Goal: Task Accomplishment & Management: Manage account settings

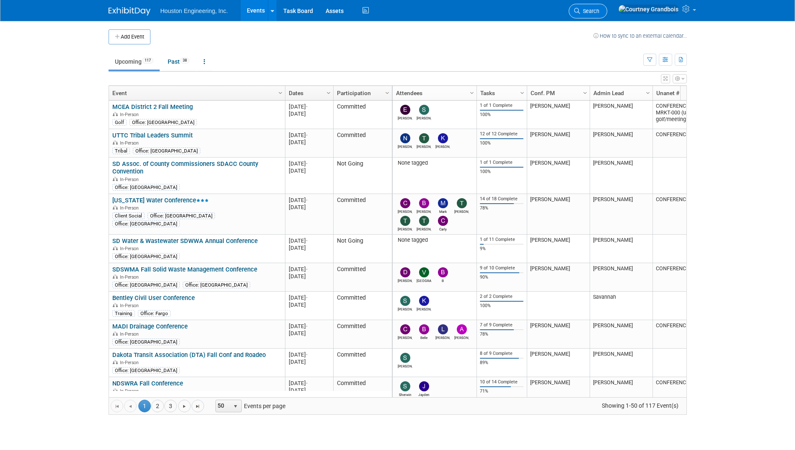
click at [580, 10] on icon at bounding box center [577, 11] width 6 height 6
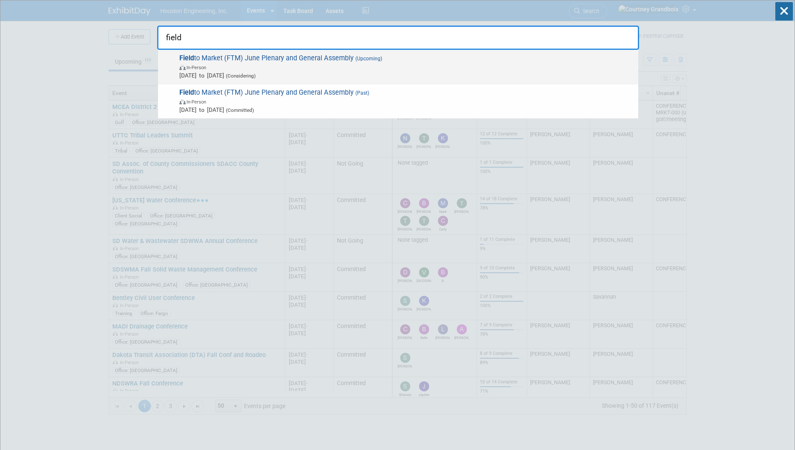
type input "field"
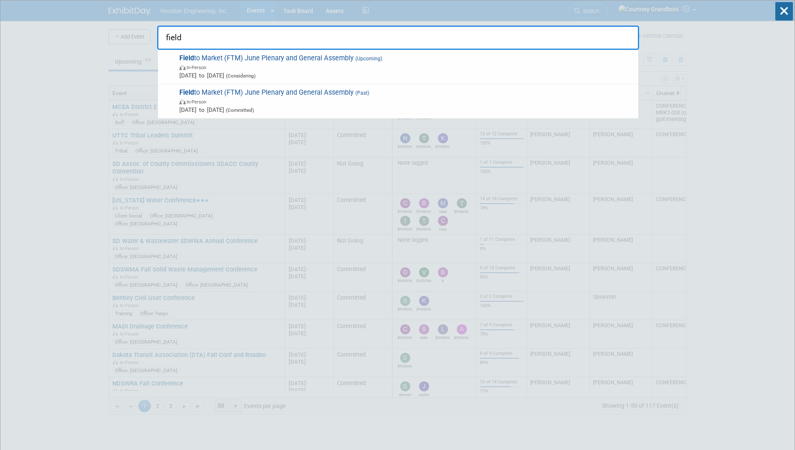
drag, startPoint x: 287, startPoint y: 68, endPoint x: 291, endPoint y: 45, distance: 23.0
click at [293, 44] on div "field Field to Market (FTM) June Plenary and General Assembly (Upcoming) In-Per…" at bounding box center [398, 35] width 482 height 28
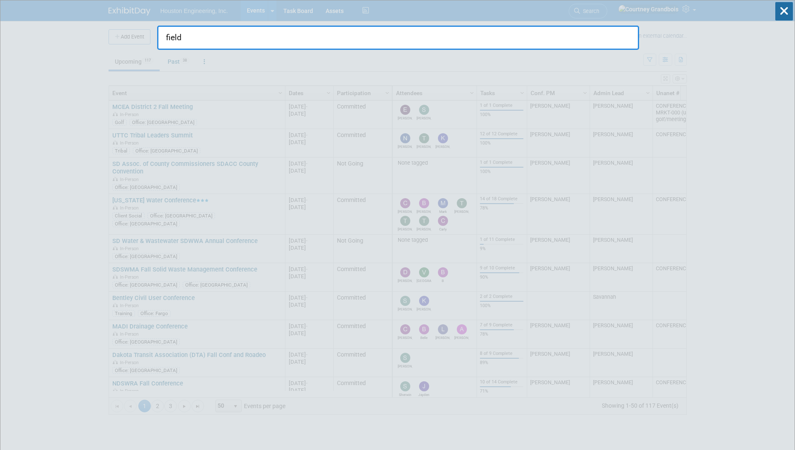
click at [294, 39] on input "field" at bounding box center [398, 38] width 482 height 24
click at [287, 44] on input "field" at bounding box center [398, 38] width 482 height 24
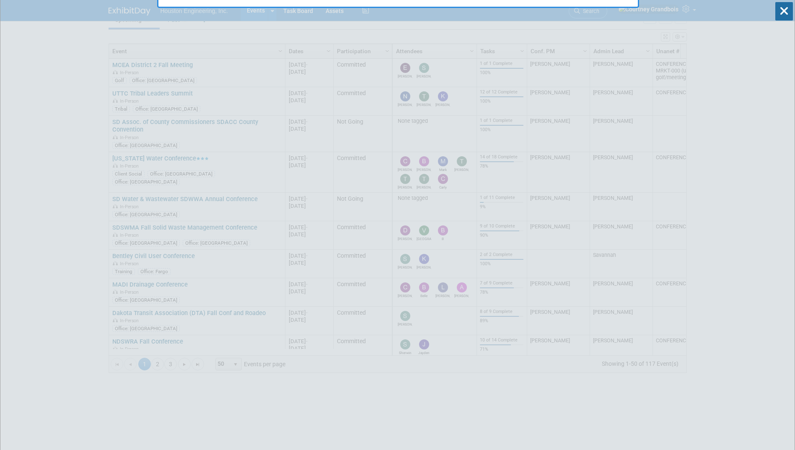
drag, startPoint x: 290, startPoint y: 44, endPoint x: 134, endPoint y: 38, distance: 156.0
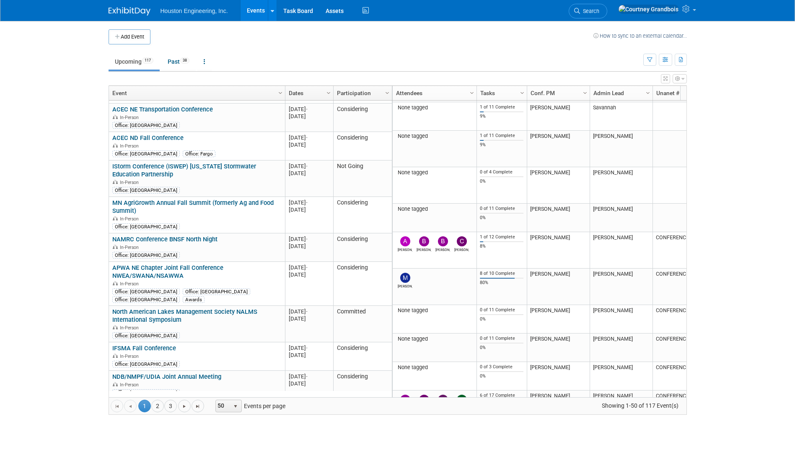
scroll to position [1247, 0]
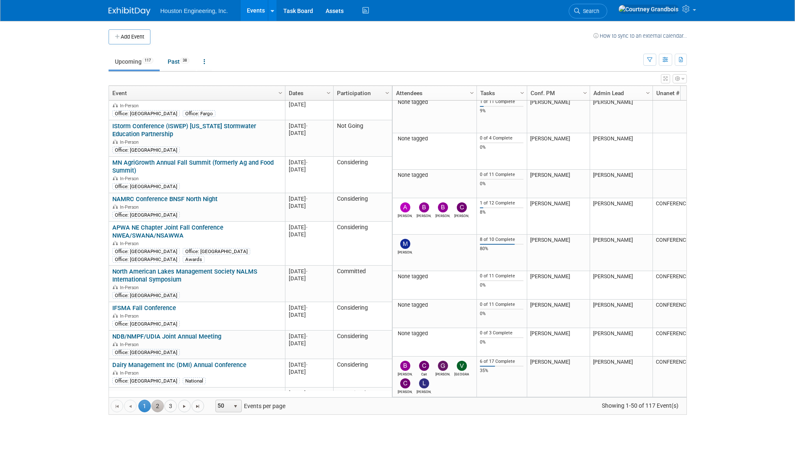
click at [155, 404] on link "2" at bounding box center [157, 406] width 13 height 13
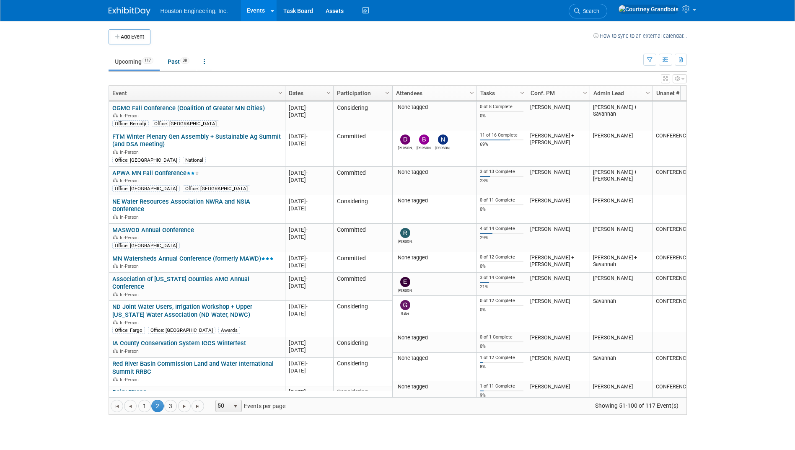
scroll to position [0, 0]
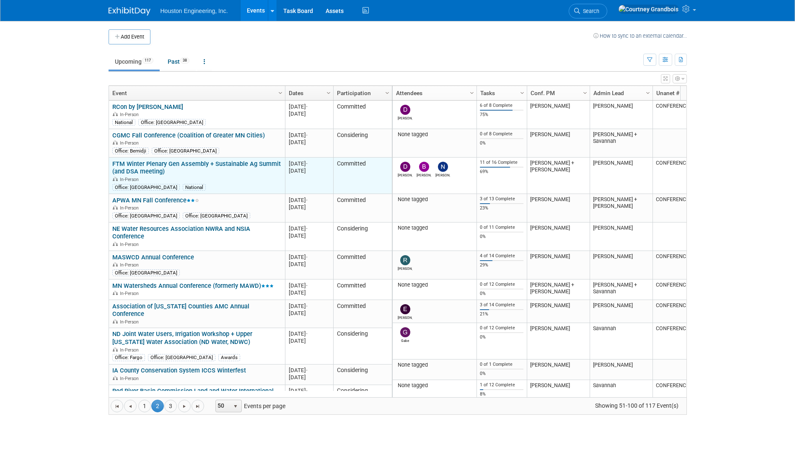
click at [169, 168] on div "FTM Winter Plenary Gen Assembly + Sustainable Ag Summit (and DSA meeting) In-Pe…" at bounding box center [196, 175] width 169 height 31
click at [171, 162] on link "FTM Winter Plenary Gen Assembly + Sustainable Ag Summit (and DSA meeting)" at bounding box center [196, 168] width 168 height 16
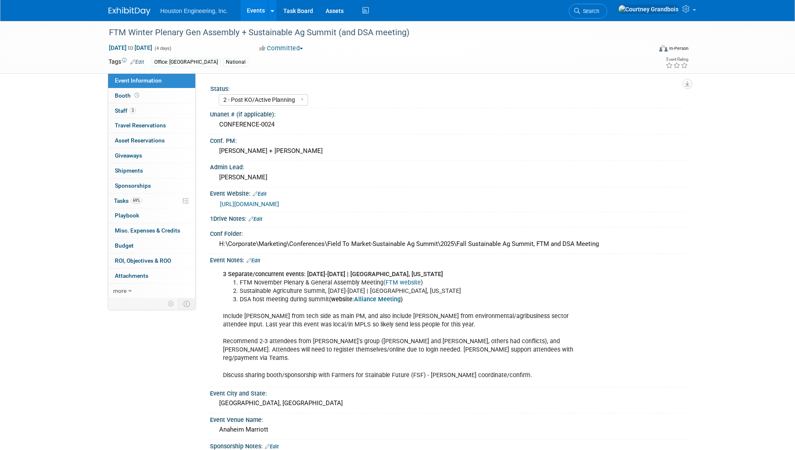
select select "2 - Post KO/Active Planning"
select select "Pending"
select select "Multi-sector/Any/All"
click at [163, 204] on link "69% Tasks 69%" at bounding box center [151, 201] width 87 height 15
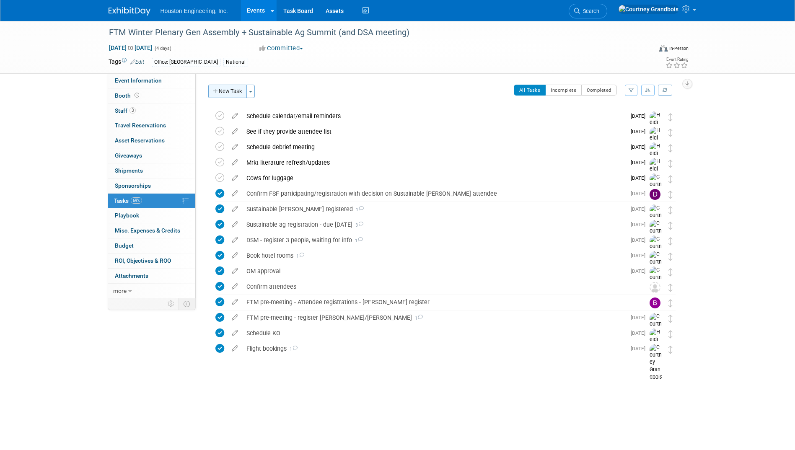
click at [233, 88] on button "New Task" at bounding box center [227, 91] width 39 height 13
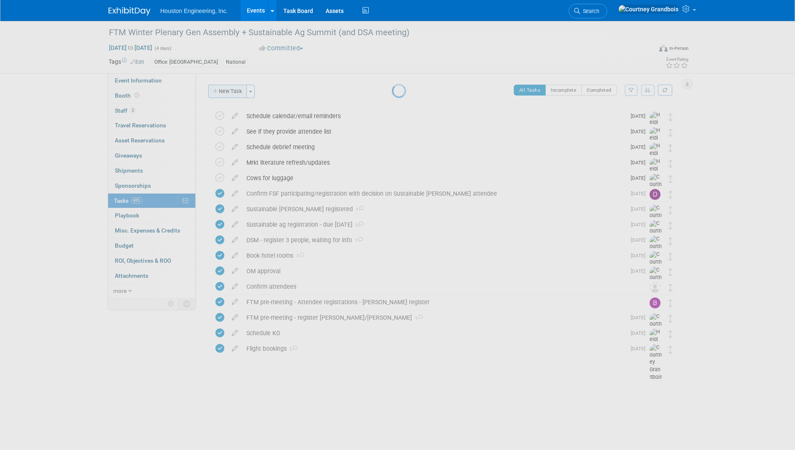
select select "8"
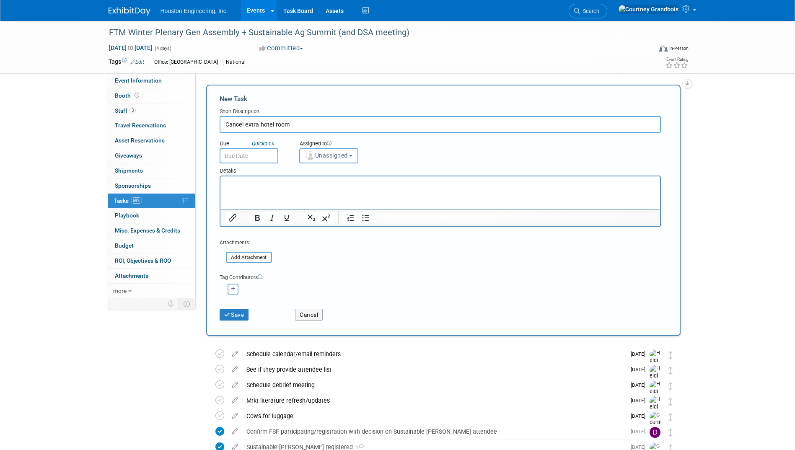
type input "Cancel extra hotel room"
click at [274, 155] on input "text" at bounding box center [249, 155] width 59 height 15
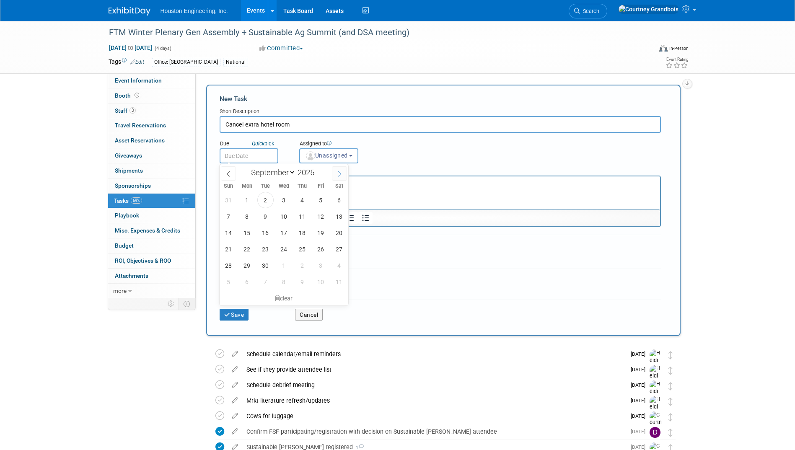
click at [337, 174] on icon at bounding box center [340, 174] width 6 height 6
select select "10"
click at [318, 219] on span "7" at bounding box center [321, 216] width 16 height 16
type input "[DATE]"
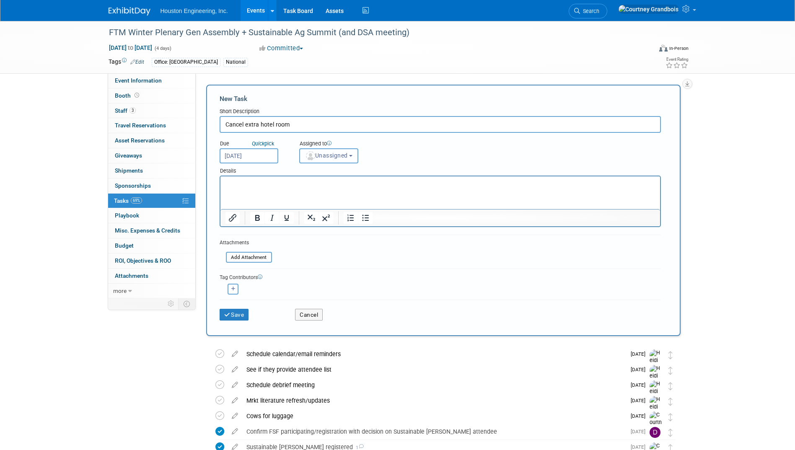
click at [348, 156] on span "Unassigned" at bounding box center [326, 155] width 43 height 7
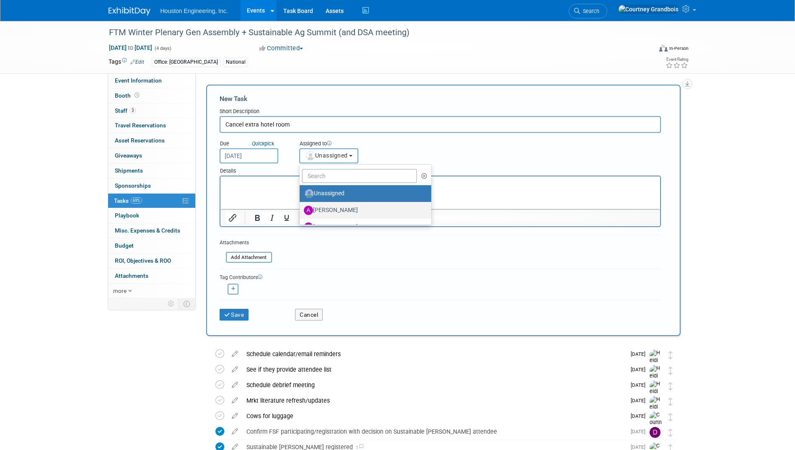
scroll to position [210, 0]
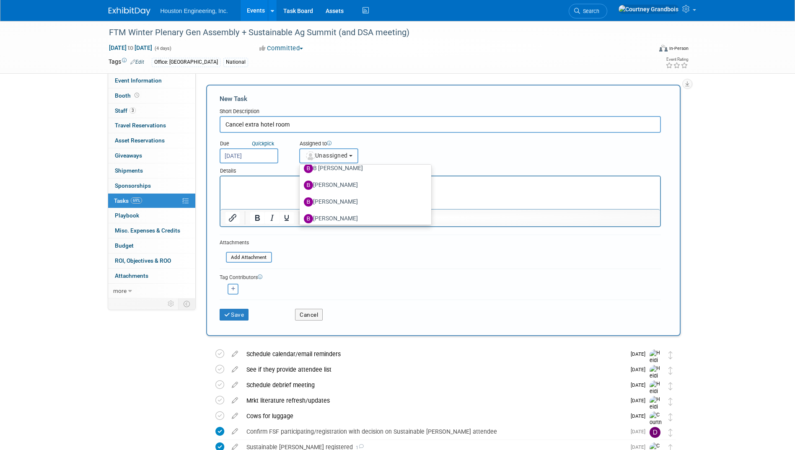
click at [340, 156] on span "Unassigned" at bounding box center [326, 155] width 43 height 7
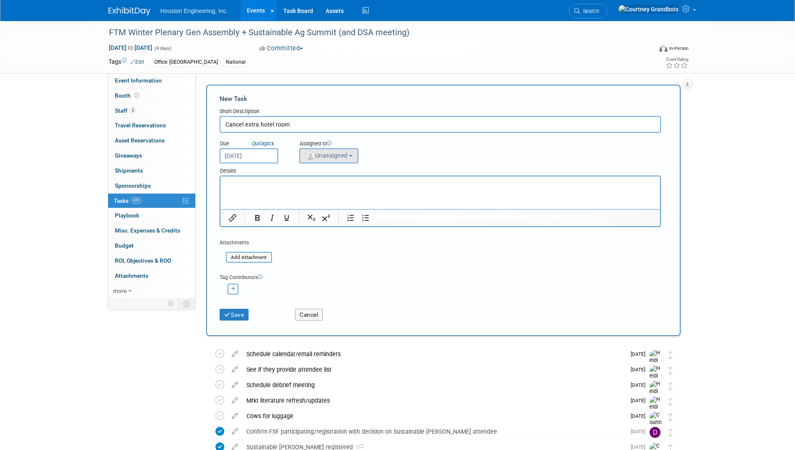
scroll to position [42, 0]
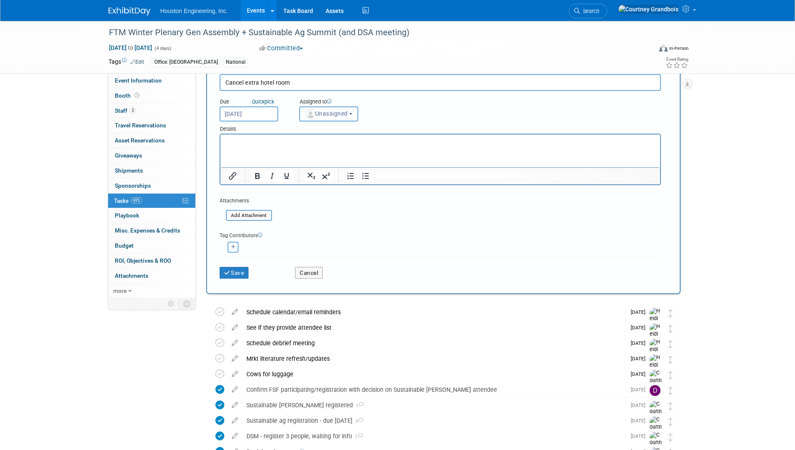
click at [338, 115] on span "Unassigned" at bounding box center [326, 113] width 43 height 7
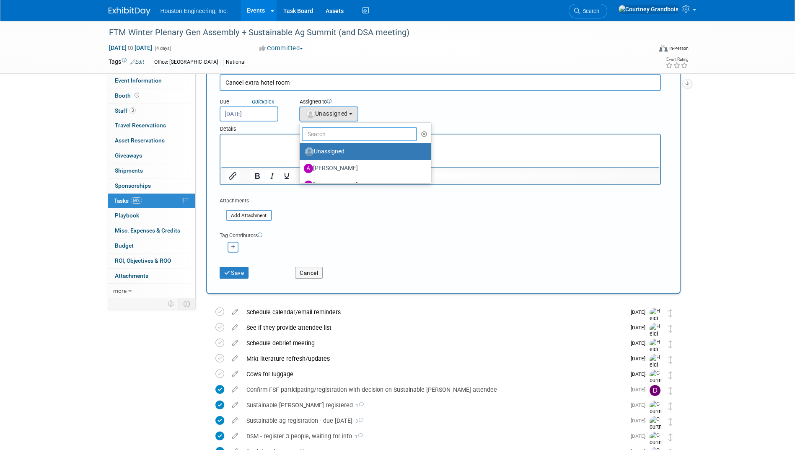
click at [337, 134] on input "text" at bounding box center [360, 134] width 116 height 14
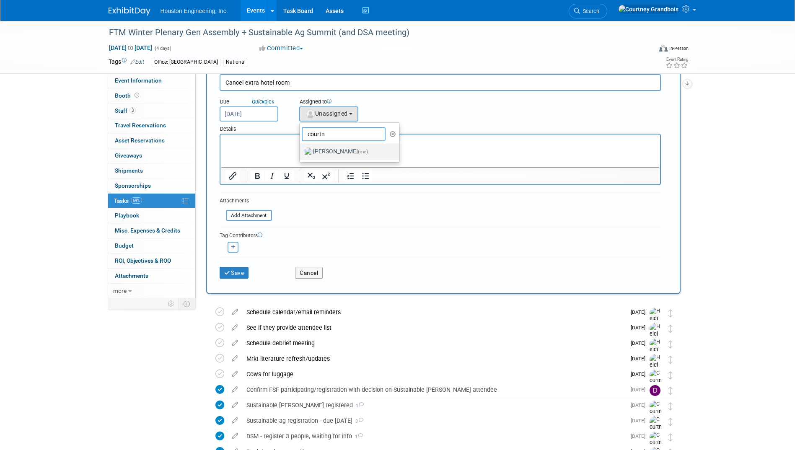
type input "courtn"
click at [324, 149] on label "Courtney Grandbois (me)" at bounding box center [348, 151] width 88 height 13
click at [301, 149] on input "Courtney Grandbois (me)" at bounding box center [297, 150] width 5 height 5
select select "60f40a7f-77ae-4a37-bf03-cdfd13c17c6d"
click at [234, 278] on button "Save" at bounding box center [234, 273] width 29 height 12
